Goal: Find specific page/section: Find specific page/section

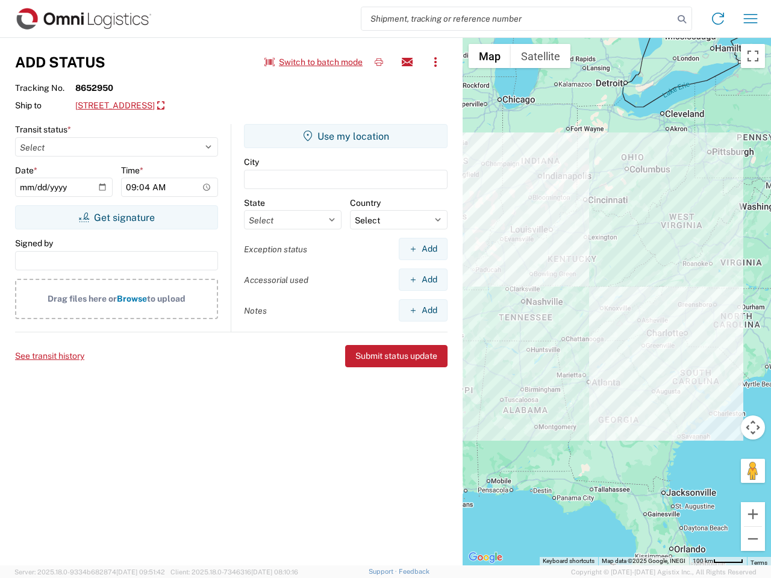
click at [517, 19] on input "search" at bounding box center [517, 18] width 312 height 23
click at [682, 19] on icon at bounding box center [681, 19] width 17 height 17
click at [718, 19] on icon at bounding box center [717, 18] width 19 height 19
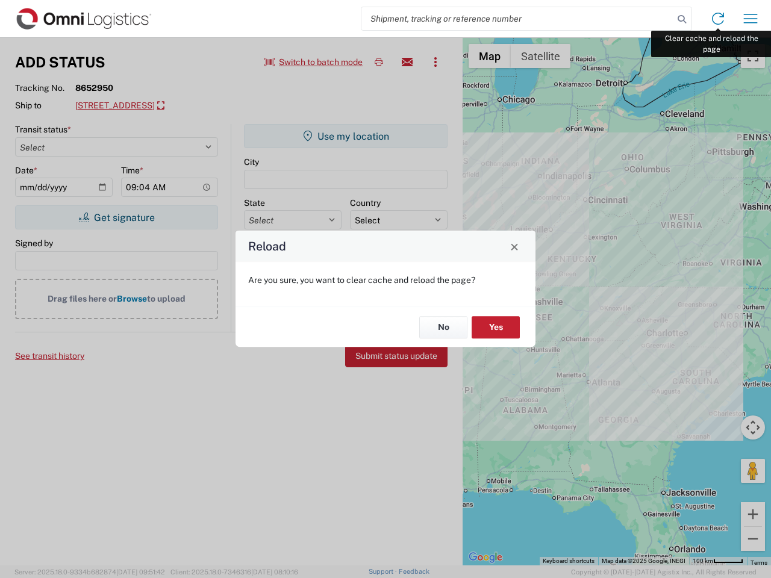
click at [751, 19] on div "Reload Are you sure, you want to clear cache and reload the page? No Yes" at bounding box center [385, 289] width 771 height 578
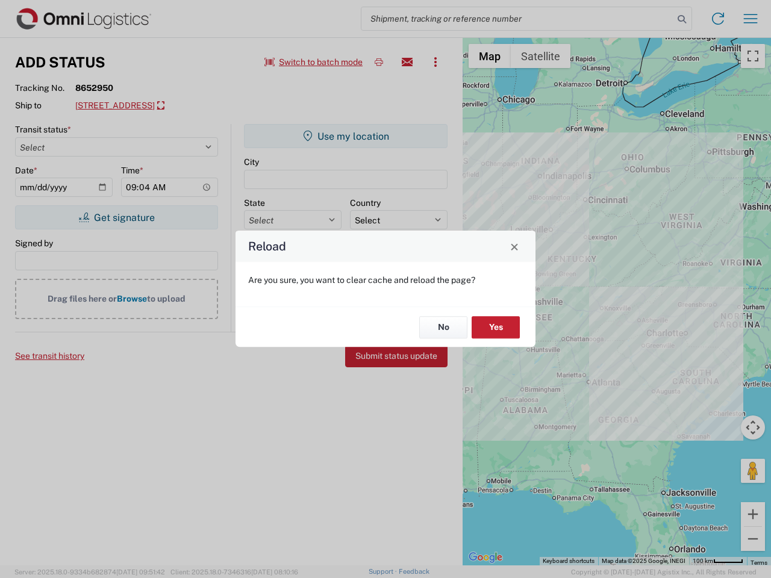
click at [314, 62] on div "Reload Are you sure, you want to clear cache and reload the page? No Yes" at bounding box center [385, 289] width 771 height 578
click at [379, 62] on div "Reload Are you sure, you want to clear cache and reload the page? No Yes" at bounding box center [385, 289] width 771 height 578
click at [407, 62] on div "Reload Are you sure, you want to clear cache and reload the page? No Yes" at bounding box center [385, 289] width 771 height 578
click at [436, 62] on div "Reload Are you sure, you want to clear cache and reload the page? No Yes" at bounding box center [385, 289] width 771 height 578
click at [169, 106] on div "Reload Are you sure, you want to clear cache and reload the page? No Yes" at bounding box center [385, 289] width 771 height 578
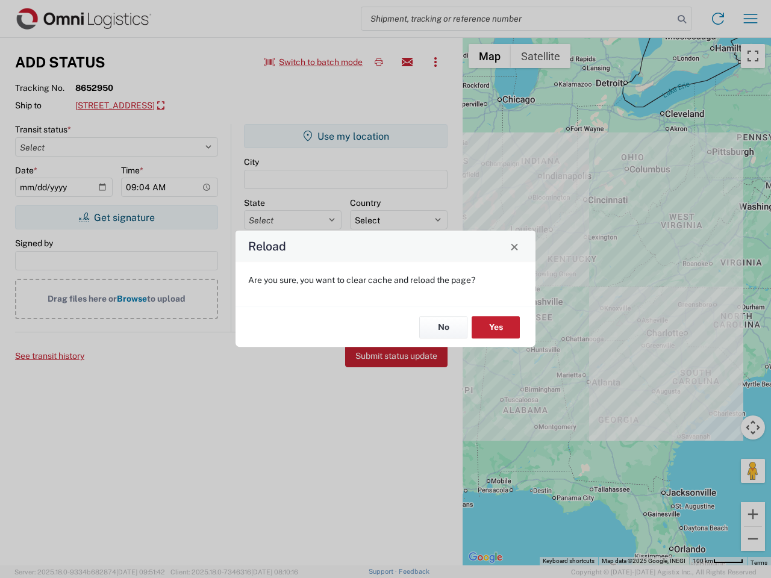
click at [116, 217] on div "Reload Are you sure, you want to clear cache and reload the page? No Yes" at bounding box center [385, 289] width 771 height 578
